Goal: Use online tool/utility: Utilize a website feature to perform a specific function

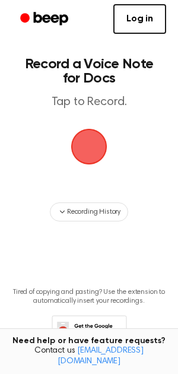
click at [104, 149] on span "button" at bounding box center [89, 147] width 40 height 40
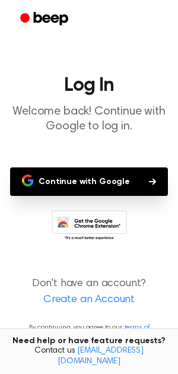
click at [97, 177] on button "Continue with Google" at bounding box center [89, 182] width 158 height 29
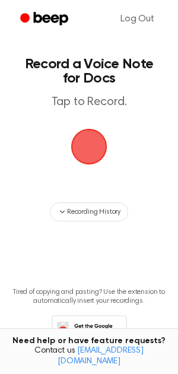
click at [91, 145] on span "button" at bounding box center [89, 147] width 44 height 44
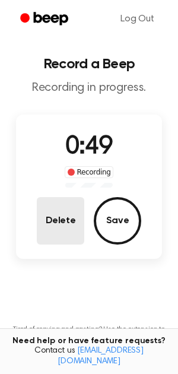
click at [69, 207] on button "Delete" at bounding box center [61, 221] width 48 height 48
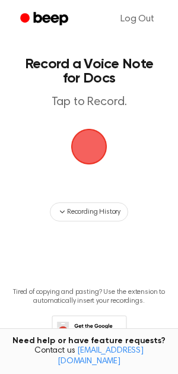
click at [77, 137] on span "button" at bounding box center [89, 147] width 40 height 40
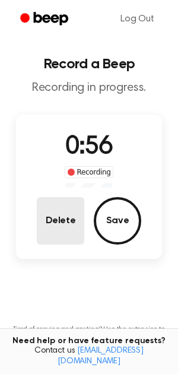
click at [48, 209] on button "Delete" at bounding box center [61, 221] width 48 height 48
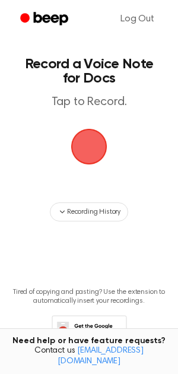
click at [94, 131] on span "button" at bounding box center [89, 147] width 44 height 44
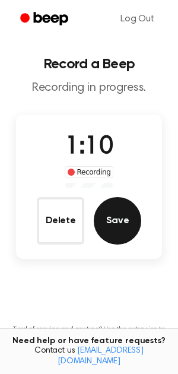
click at [112, 222] on button "Save" at bounding box center [118, 221] width 48 height 48
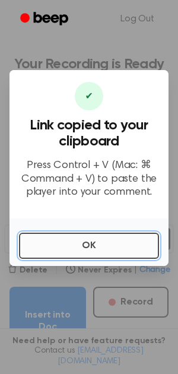
click at [103, 238] on button "OK" at bounding box center [89, 246] width 140 height 26
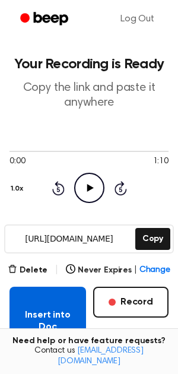
click at [51, 305] on button "Insert into Doc" at bounding box center [48, 321] width 77 height 69
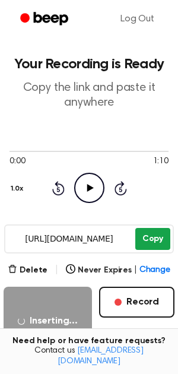
click at [141, 236] on button "Copy" at bounding box center [153, 239] width 35 height 22
